Goal: Task Accomplishment & Management: Use online tool/utility

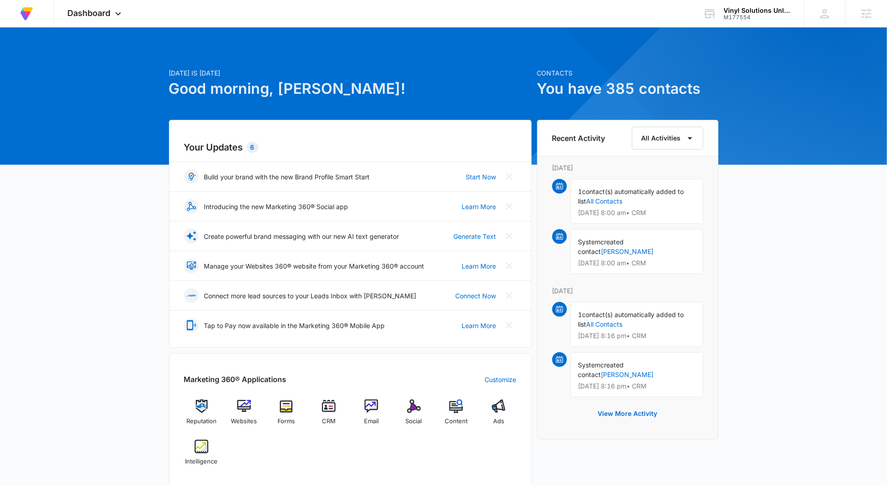
click at [130, 30] on div at bounding box center [443, 95] width 887 height 137
click at [108, 7] on div "Dashboard Apps Reputation Websites Forms CRM Email Social Content Ads Intellige…" at bounding box center [96, 13] width 84 height 27
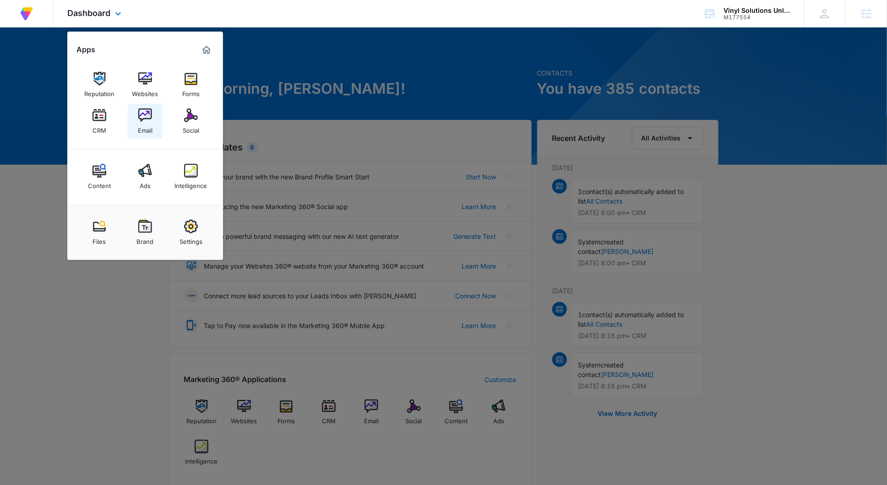
click at [160, 121] on link "Email" at bounding box center [145, 121] width 35 height 35
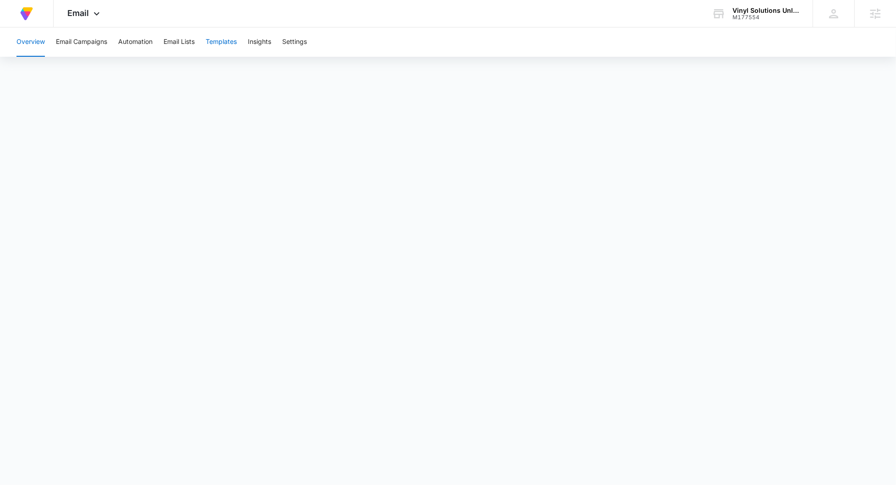
click at [236, 46] on button "Templates" at bounding box center [221, 41] width 31 height 29
click at [97, 13] on icon at bounding box center [96, 16] width 11 height 11
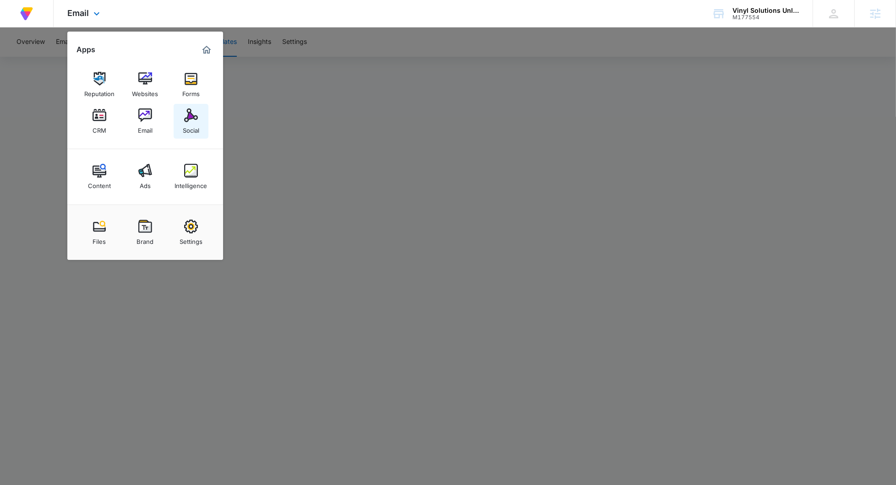
click at [193, 121] on img at bounding box center [191, 116] width 14 height 14
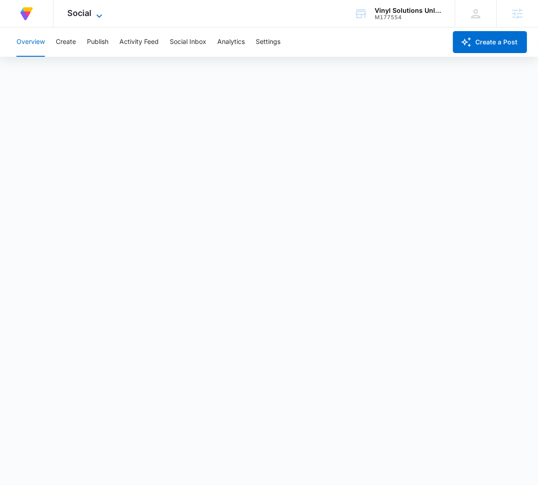
click at [82, 13] on span "Social" at bounding box center [79, 13] width 24 height 10
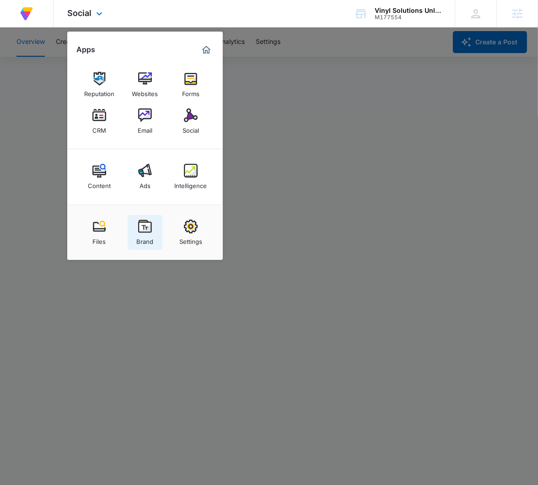
click at [136, 229] on link "Brand" at bounding box center [145, 232] width 35 height 35
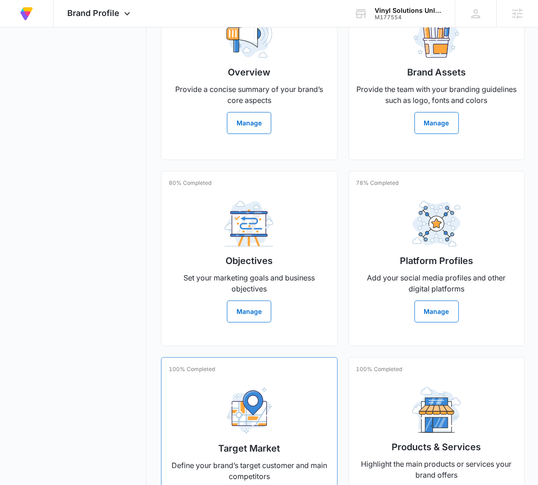
scroll to position [371, 0]
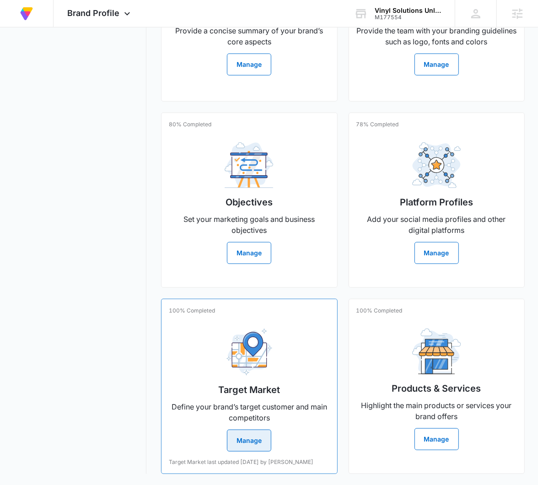
click at [278, 321] on div "Target Market Define your brand’s target customer and main competitors Manage" at bounding box center [249, 386] width 161 height 130
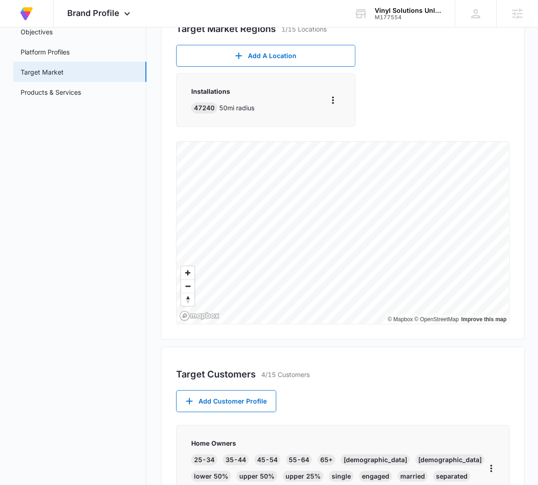
scroll to position [310, 0]
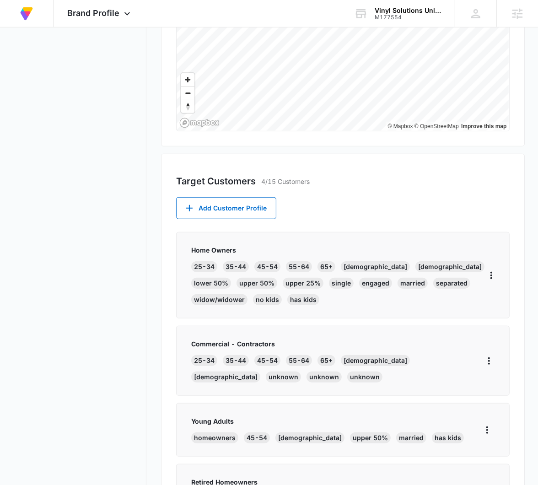
click at [158, 270] on div "Brand Profile Getting Started Overview Brand Assets Objectives Platform Profile…" at bounding box center [268, 332] width 511 height 1171
drag, startPoint x: 190, startPoint y: 252, endPoint x: 277, endPoint y: 244, distance: 86.9
click at [270, 252] on div "Home Owners [PHONE_NUMBER] [PHONE_NUMBER] 65+ [DEMOGRAPHIC_DATA] [DEMOGRAPHIC_D…" at bounding box center [342, 275] width 333 height 87
copy p "Home Owners"
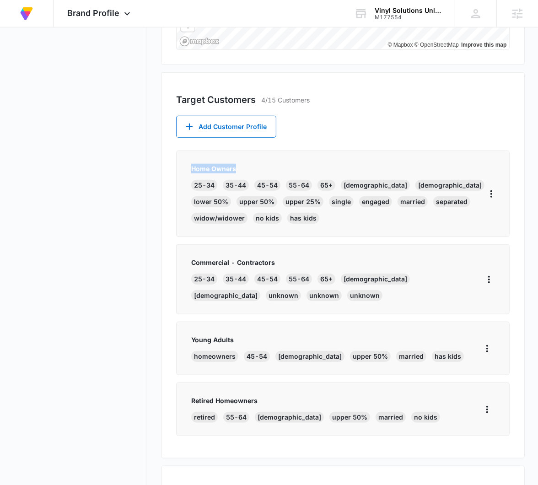
scroll to position [410, 0]
